Goal: Task Accomplishment & Management: Complete application form

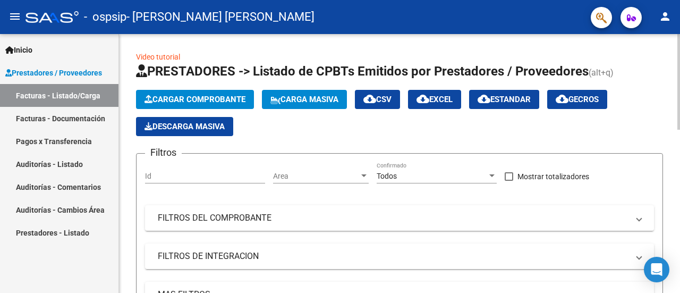
click at [191, 100] on span "Cargar Comprobante" at bounding box center [195, 100] width 101 height 10
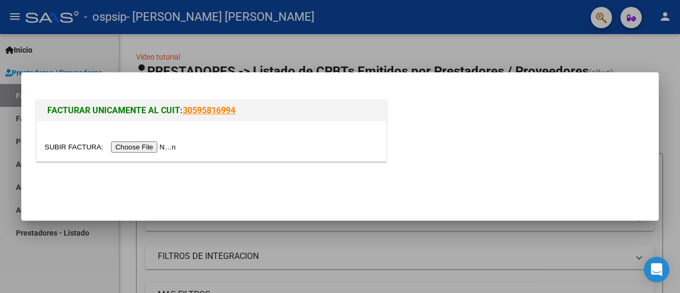
click at [159, 147] on input "file" at bounding box center [112, 146] width 134 height 11
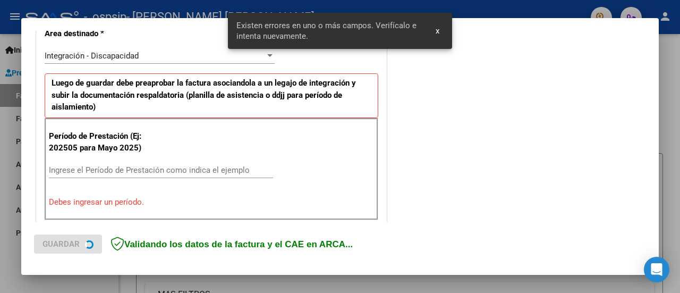
scroll to position [265, 0]
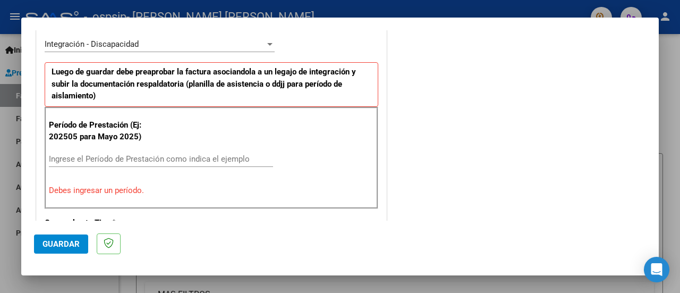
click at [112, 151] on div "Ingrese el Período de Prestación como indica el ejemplo" at bounding box center [161, 159] width 224 height 16
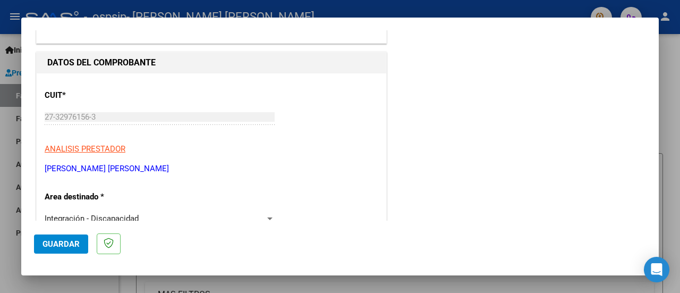
scroll to position [75, 0]
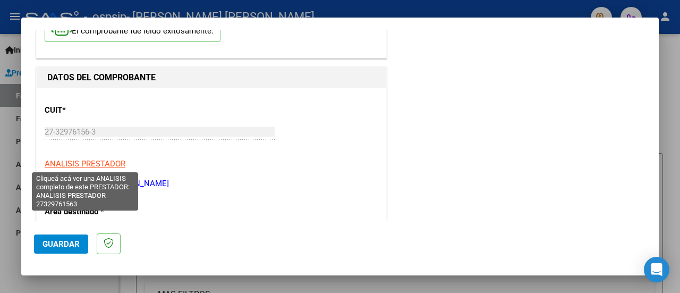
type input "202509"
click at [98, 165] on span "ANALISIS PRESTADOR" at bounding box center [85, 164] width 81 height 10
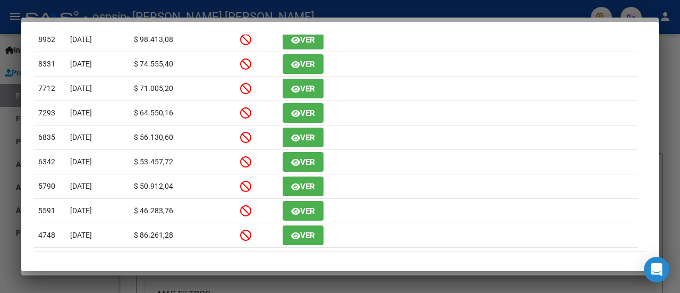
scroll to position [319, 0]
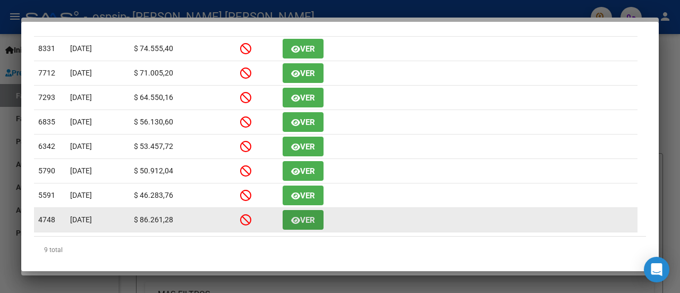
click at [294, 217] on icon "button" at bounding box center [295, 220] width 9 height 8
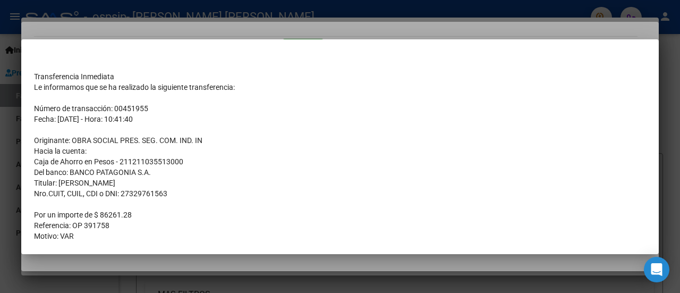
click at [344, 158] on td "Caja de Ahorro en Pesos - 211211035513000" at bounding box center [340, 161] width 612 height 11
click at [676, 168] on div at bounding box center [340, 146] width 680 height 293
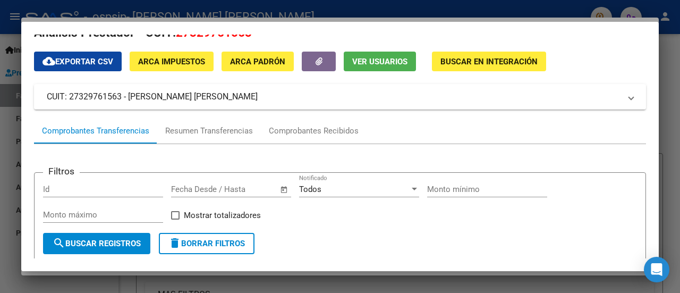
scroll to position [0, 0]
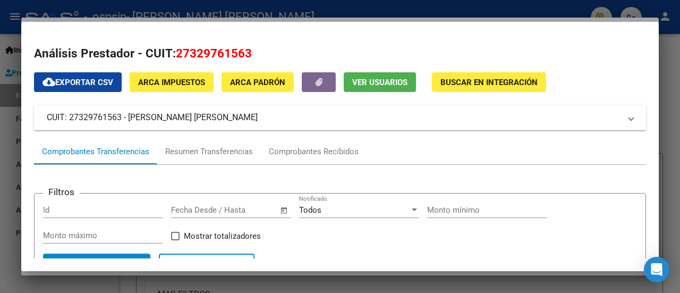
click at [268, 7] on div at bounding box center [340, 146] width 680 height 293
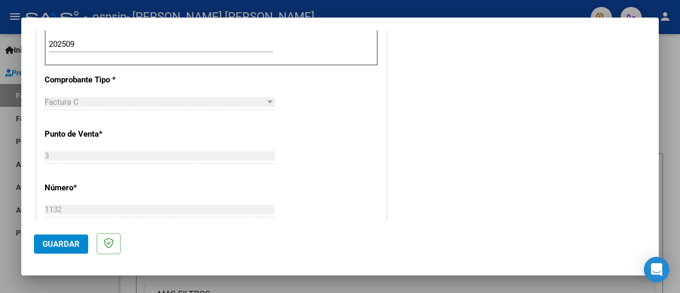
scroll to position [394, 0]
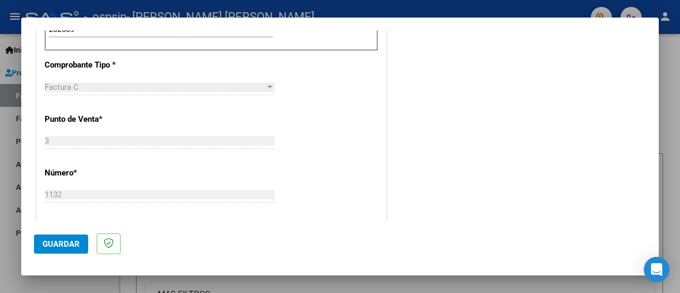
click at [64, 247] on span "Guardar" at bounding box center [61, 244] width 37 height 10
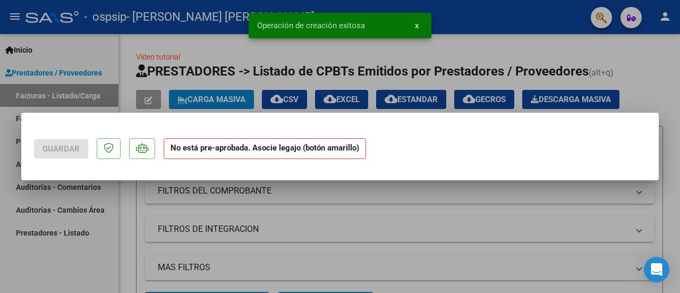
scroll to position [0, 0]
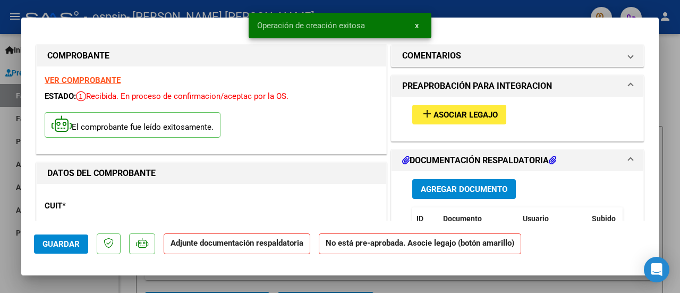
click at [454, 113] on span "Asociar Legajo" at bounding box center [466, 115] width 64 height 10
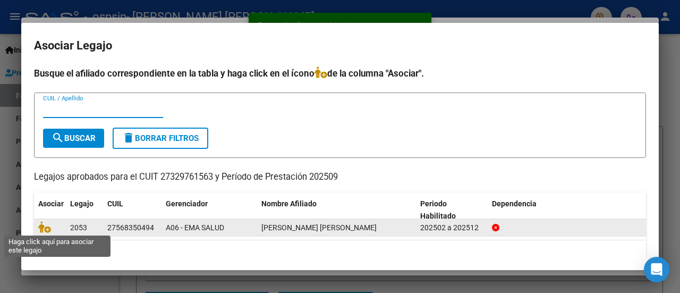
click at [51, 226] on span at bounding box center [46, 227] width 16 height 9
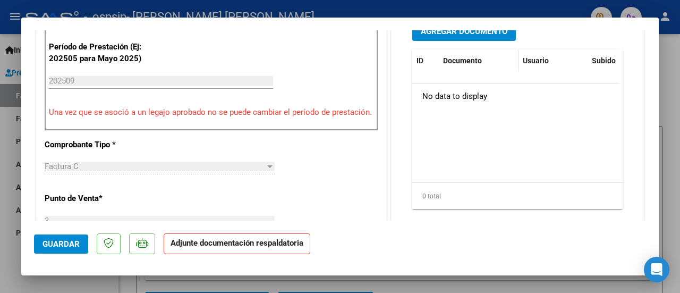
scroll to position [266, 0]
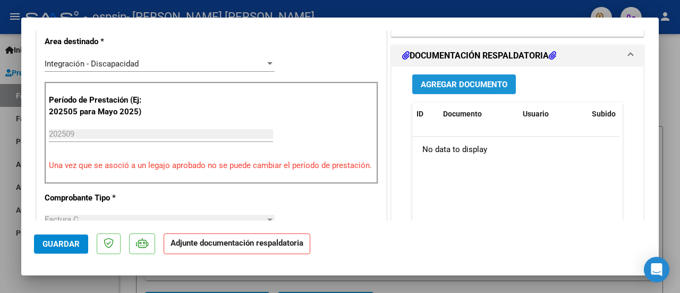
click at [458, 81] on span "Agregar Documento" at bounding box center [464, 85] width 87 height 10
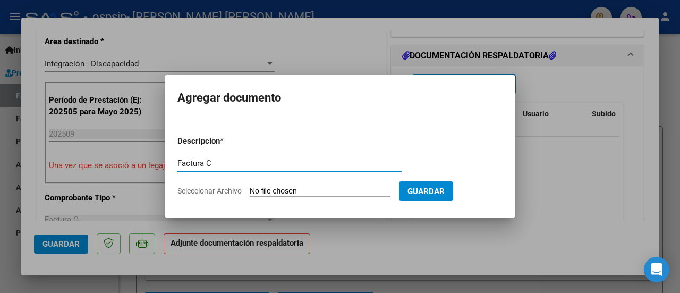
type input "Factura C"
click at [333, 187] on input "Seleccionar Archivo" at bounding box center [320, 192] width 141 height 10
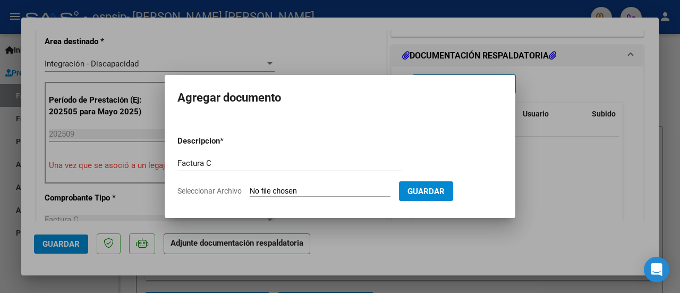
type input "C:\fakepath\[PERSON_NAME] septiembre.pdf"
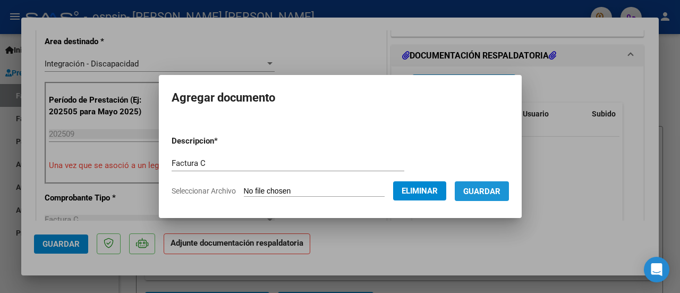
click at [473, 184] on button "Guardar" at bounding box center [482, 191] width 54 height 20
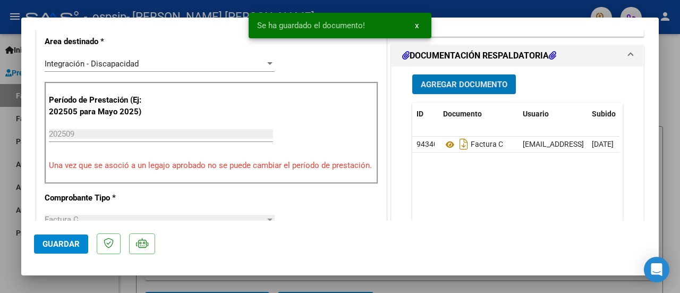
click at [465, 80] on span "Agregar Documento" at bounding box center [464, 85] width 87 height 10
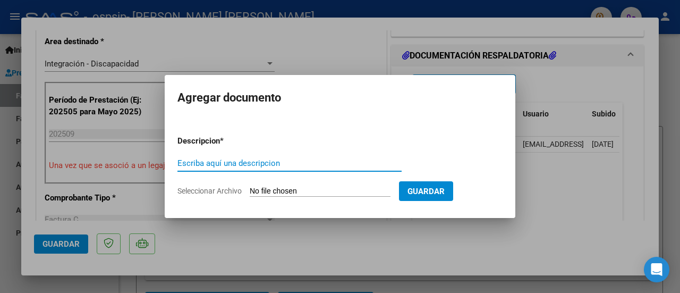
type input "c"
type input "Cud"
click at [298, 192] on input "Seleccionar Archivo" at bounding box center [320, 192] width 141 height 10
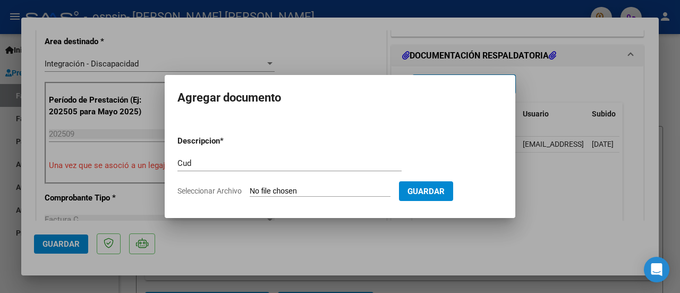
type input "C:\fakepath\Cud 2025.pdf"
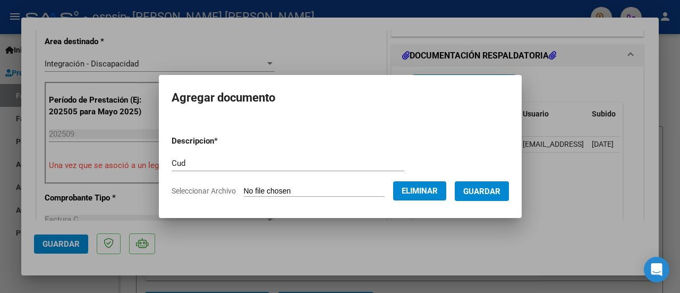
click at [493, 192] on span "Guardar" at bounding box center [481, 192] width 37 height 10
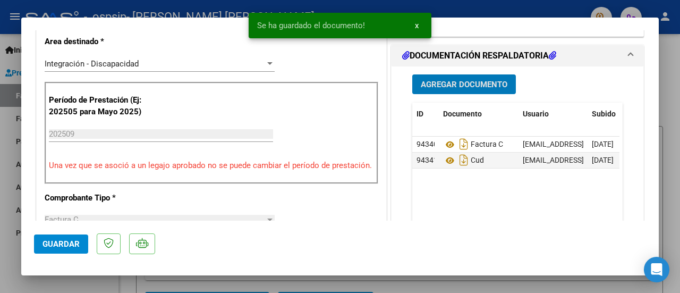
click at [454, 81] on span "Agregar Documento" at bounding box center [464, 85] width 87 height 10
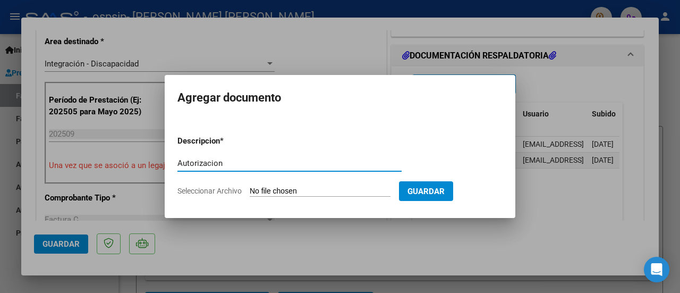
type input "Autorizacion"
click at [293, 188] on input "Seleccionar Archivo" at bounding box center [320, 192] width 141 height 10
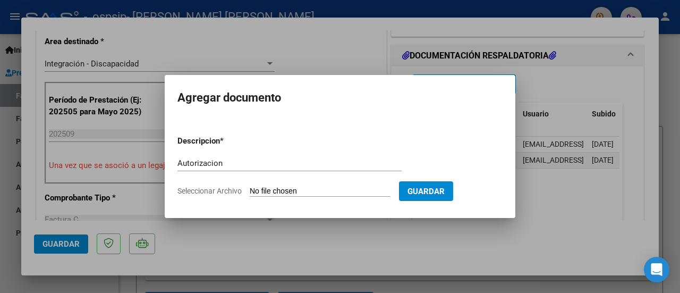
type input "C:\fakepath\AUTORIZACION 2025 SEGUN RESOLUCION 360 22 (1)_firmado.pdf"
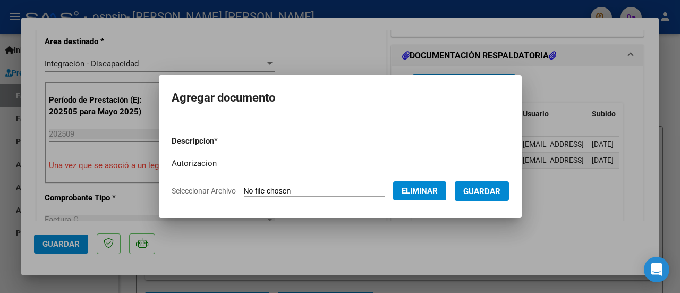
click at [504, 198] on button "Guardar" at bounding box center [482, 191] width 54 height 20
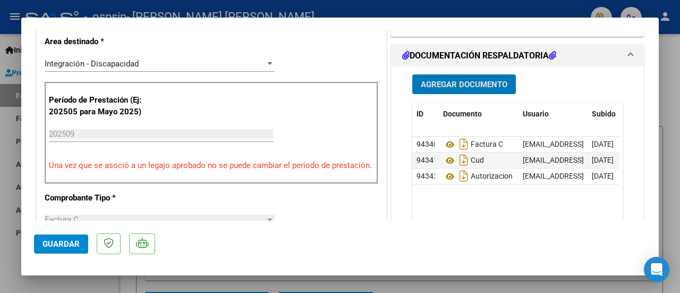
click at [484, 83] on span "Agregar Documento" at bounding box center [464, 85] width 87 height 10
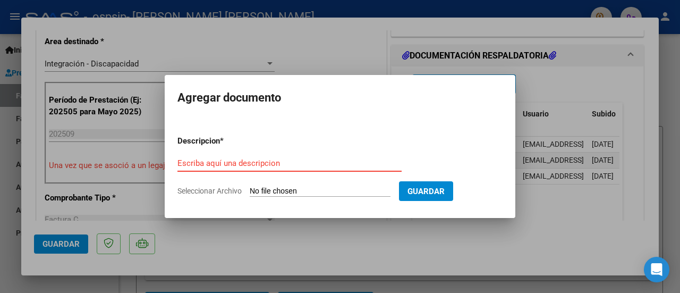
click at [228, 165] on input "Escriba aquí una descripcion" at bounding box center [290, 163] width 224 height 10
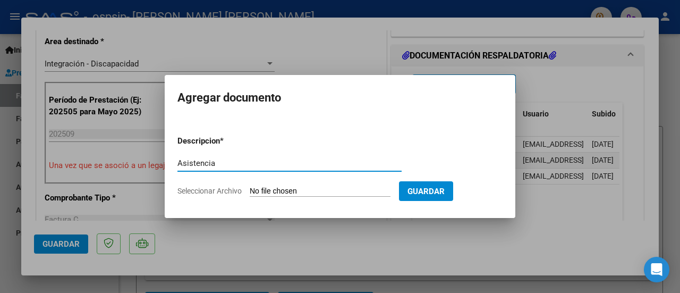
type input "Asistencia"
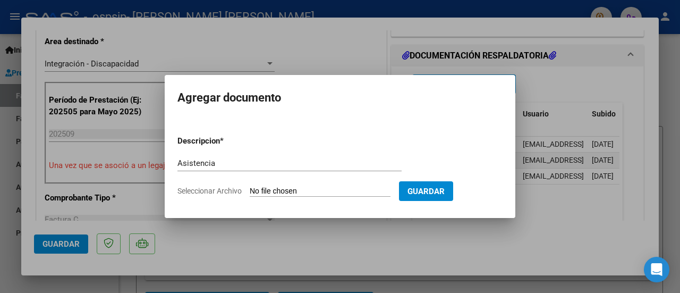
click at [346, 190] on input "Seleccionar Archivo" at bounding box center [320, 192] width 141 height 10
type input "C:\fakepath\Asitencia Isa.pdf"
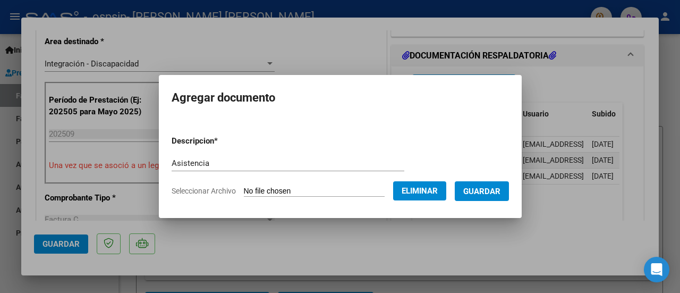
click at [501, 193] on span "Guardar" at bounding box center [481, 192] width 37 height 10
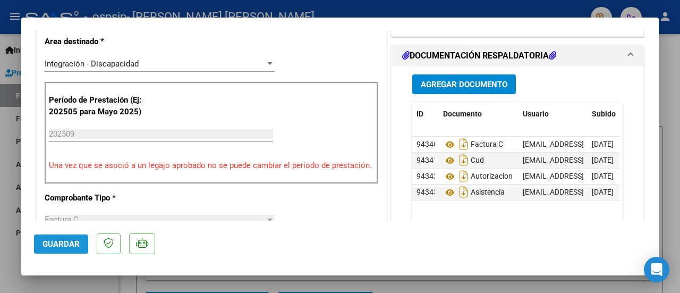
click at [50, 241] on span "Guardar" at bounding box center [61, 244] width 37 height 10
